Goal: Task Accomplishment & Management: Use online tool/utility

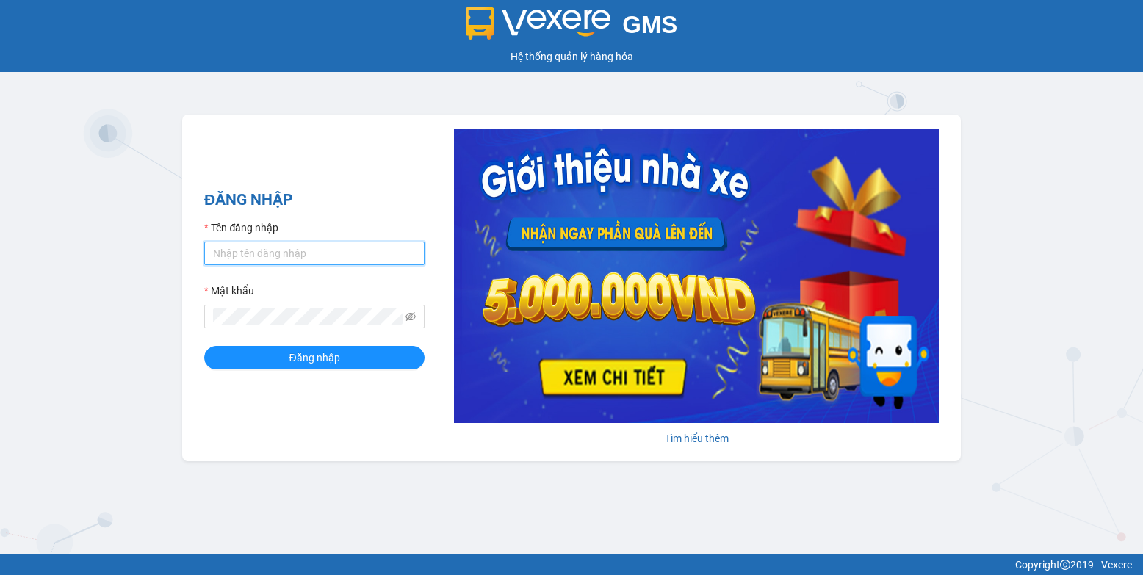
type input "bxpvd.tananh"
click at [375, 251] on input "bxpvd.tananh" at bounding box center [314, 254] width 220 height 24
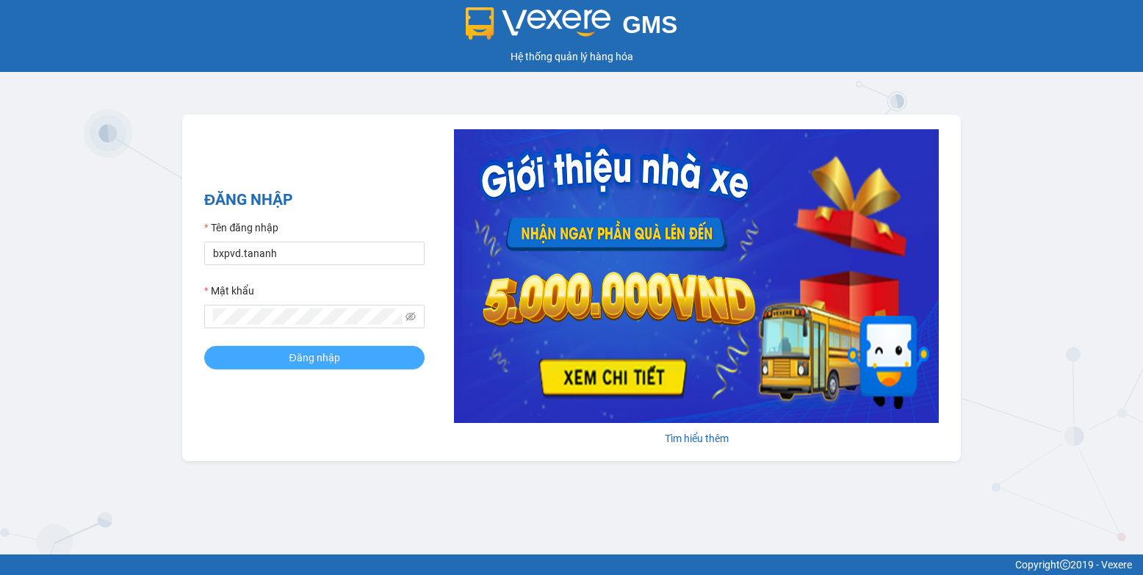
click at [339, 356] on span "Đăng nhập" at bounding box center [314, 358] width 51 height 16
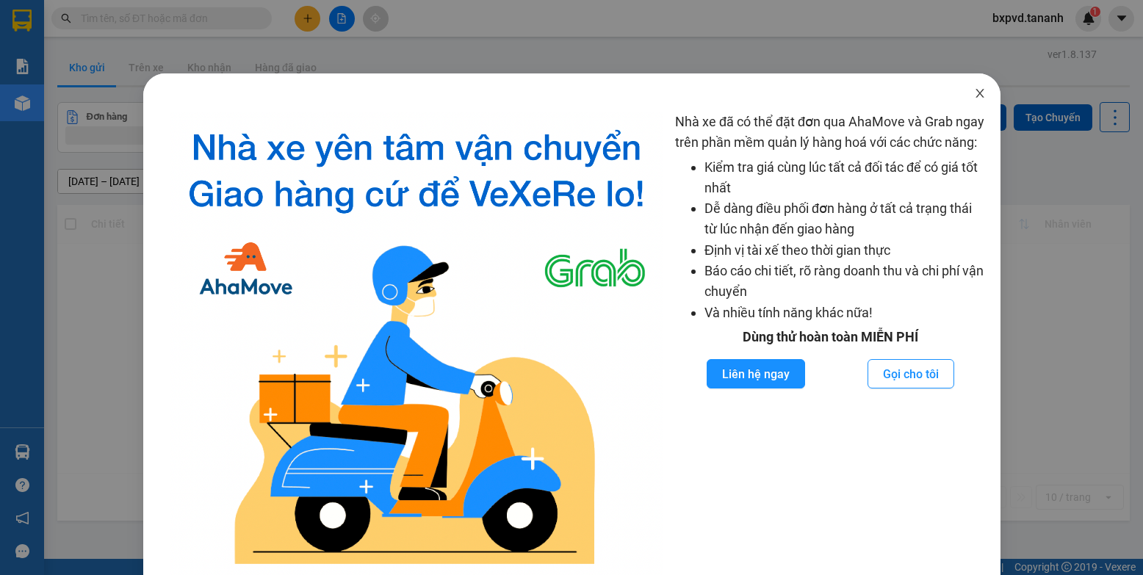
click at [974, 88] on icon "close" at bounding box center [980, 93] width 12 height 12
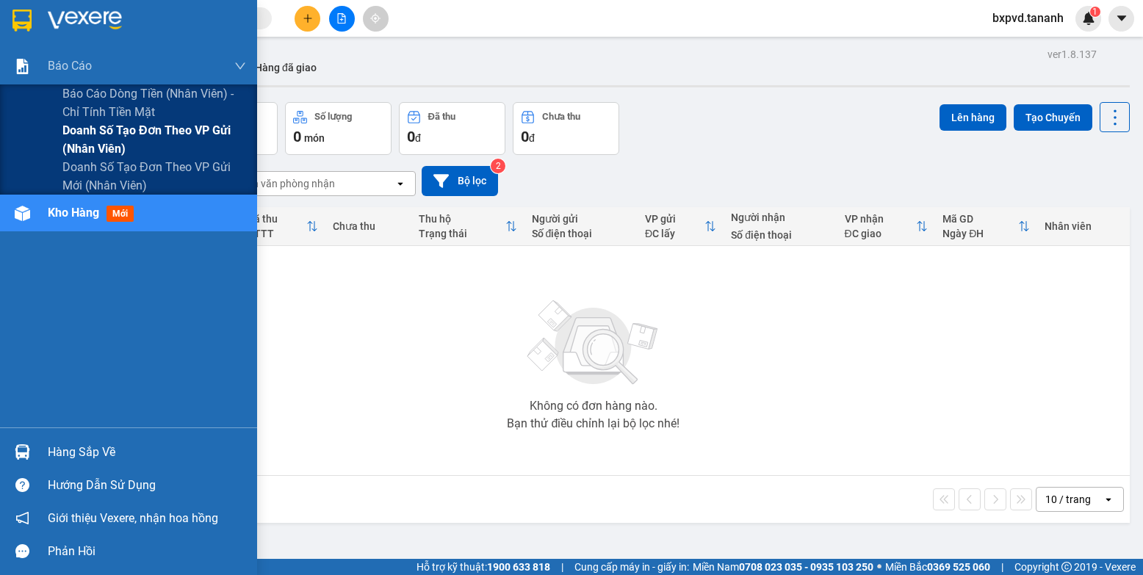
click at [145, 144] on span "Doanh số tạo đơn theo VP gửi (nhân viên)" at bounding box center [154, 139] width 184 height 37
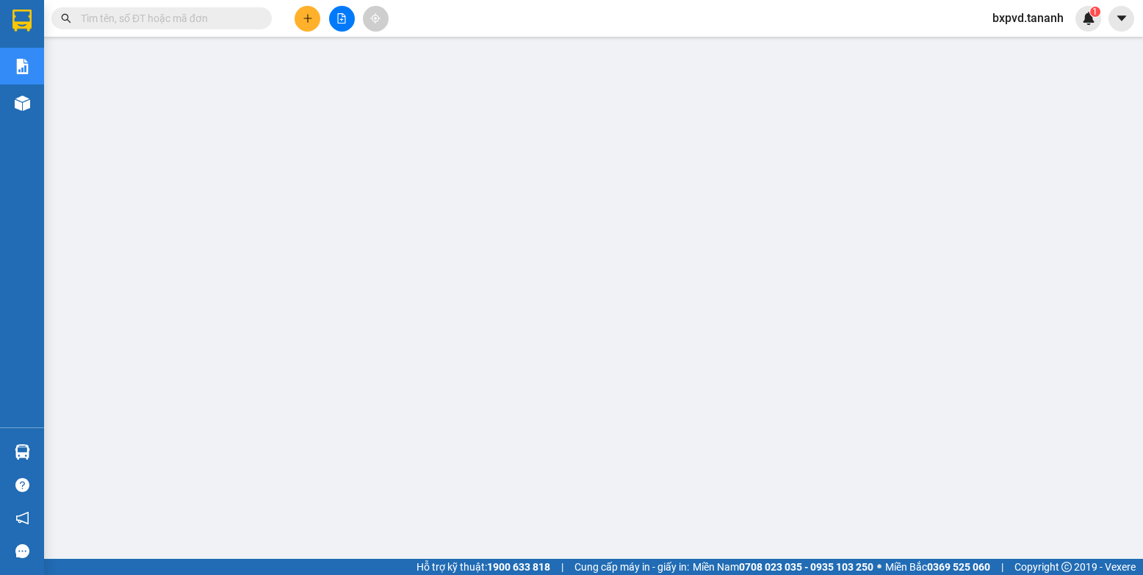
click at [168, 24] on input "text" at bounding box center [167, 18] width 173 height 16
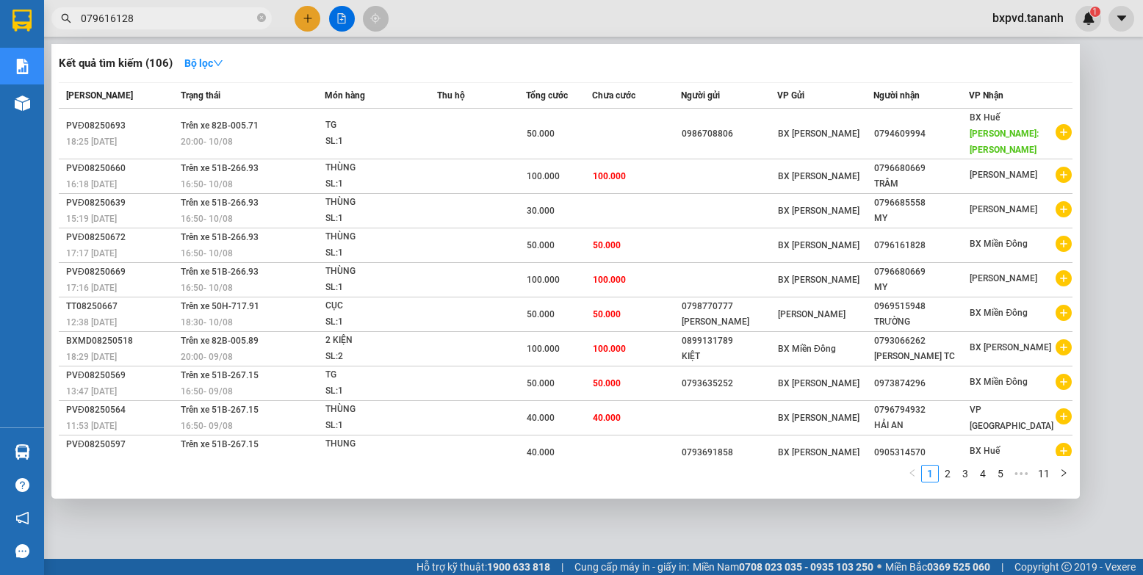
type input "0796161282"
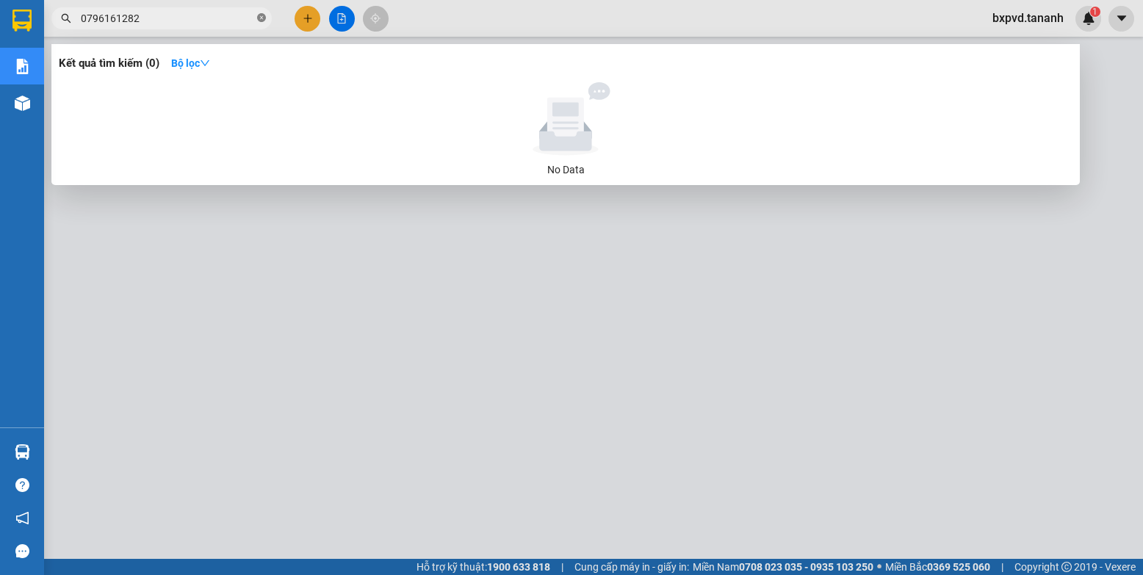
click at [261, 18] on icon "close-circle" at bounding box center [261, 17] width 9 height 9
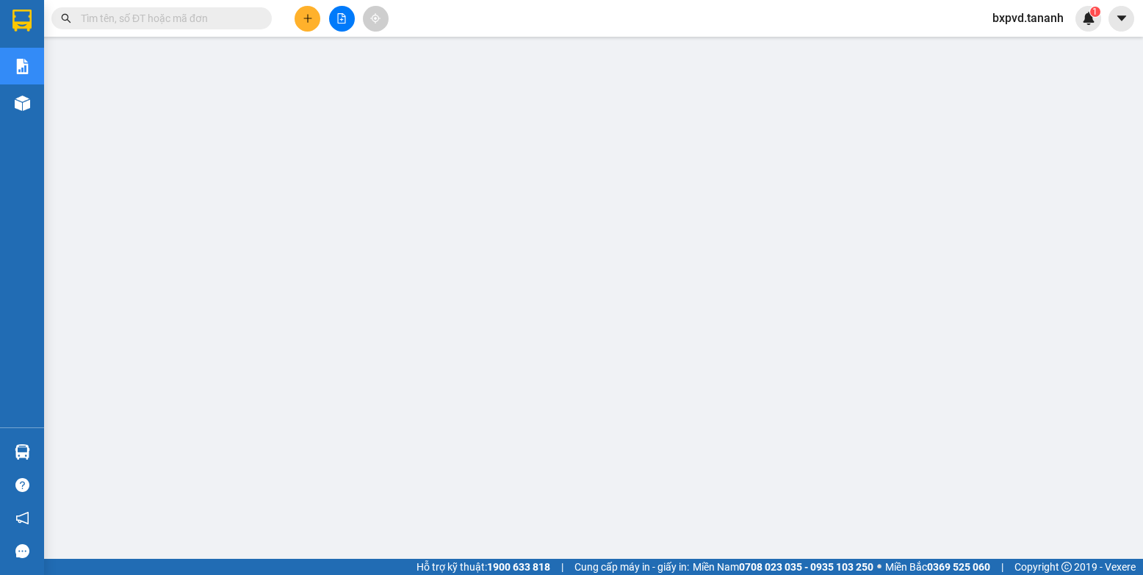
click at [209, 21] on input "text" at bounding box center [167, 18] width 173 height 16
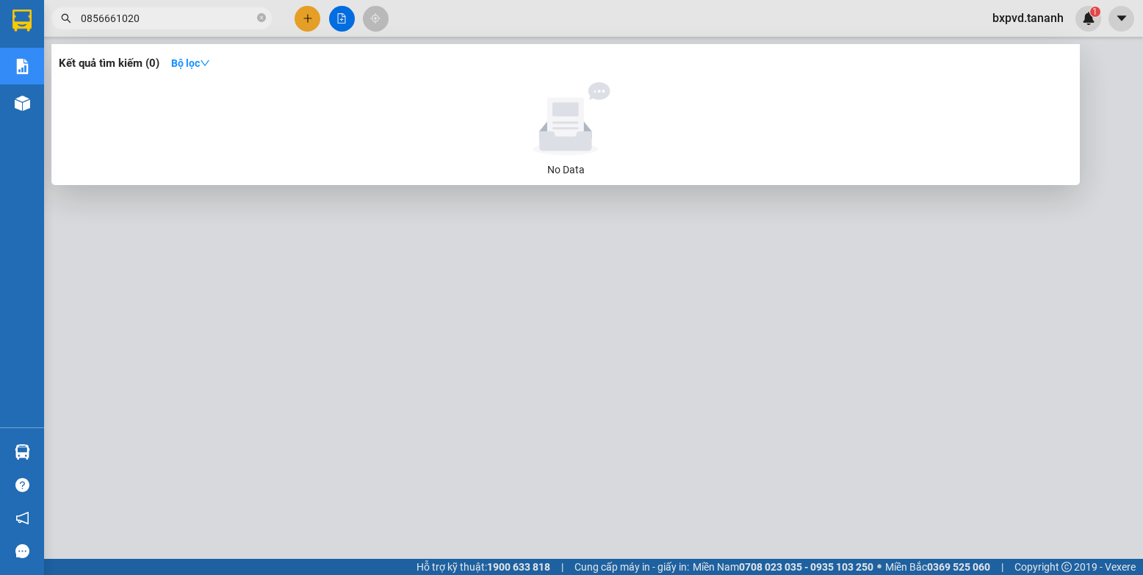
type input "0856661020"
